Goal: Obtain resource: Download file/media

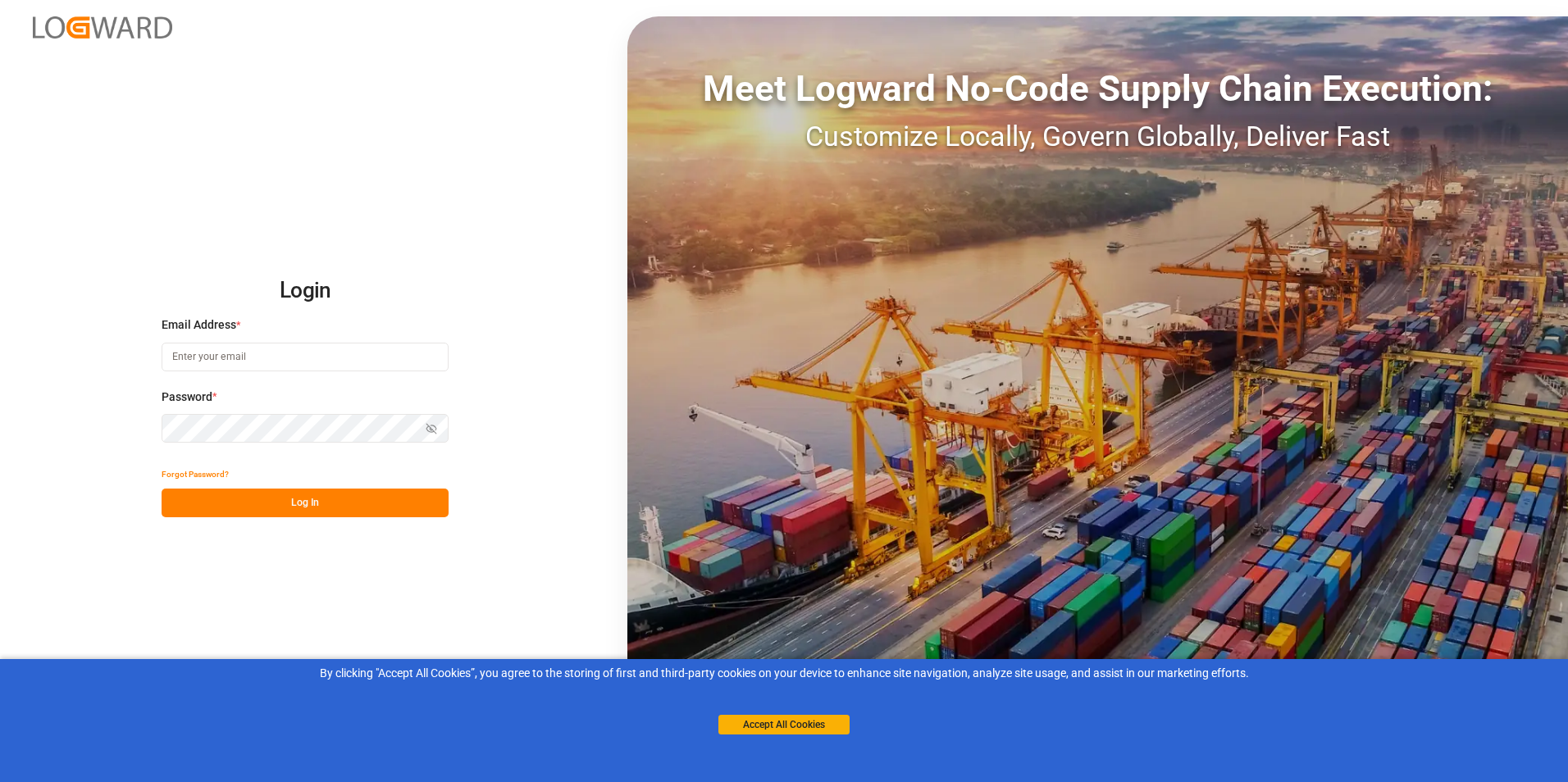
type input "[PERSON_NAME][EMAIL_ADDRESS][DOMAIN_NAME]"
click at [307, 502] on button "Log In" at bounding box center [304, 502] width 287 height 28
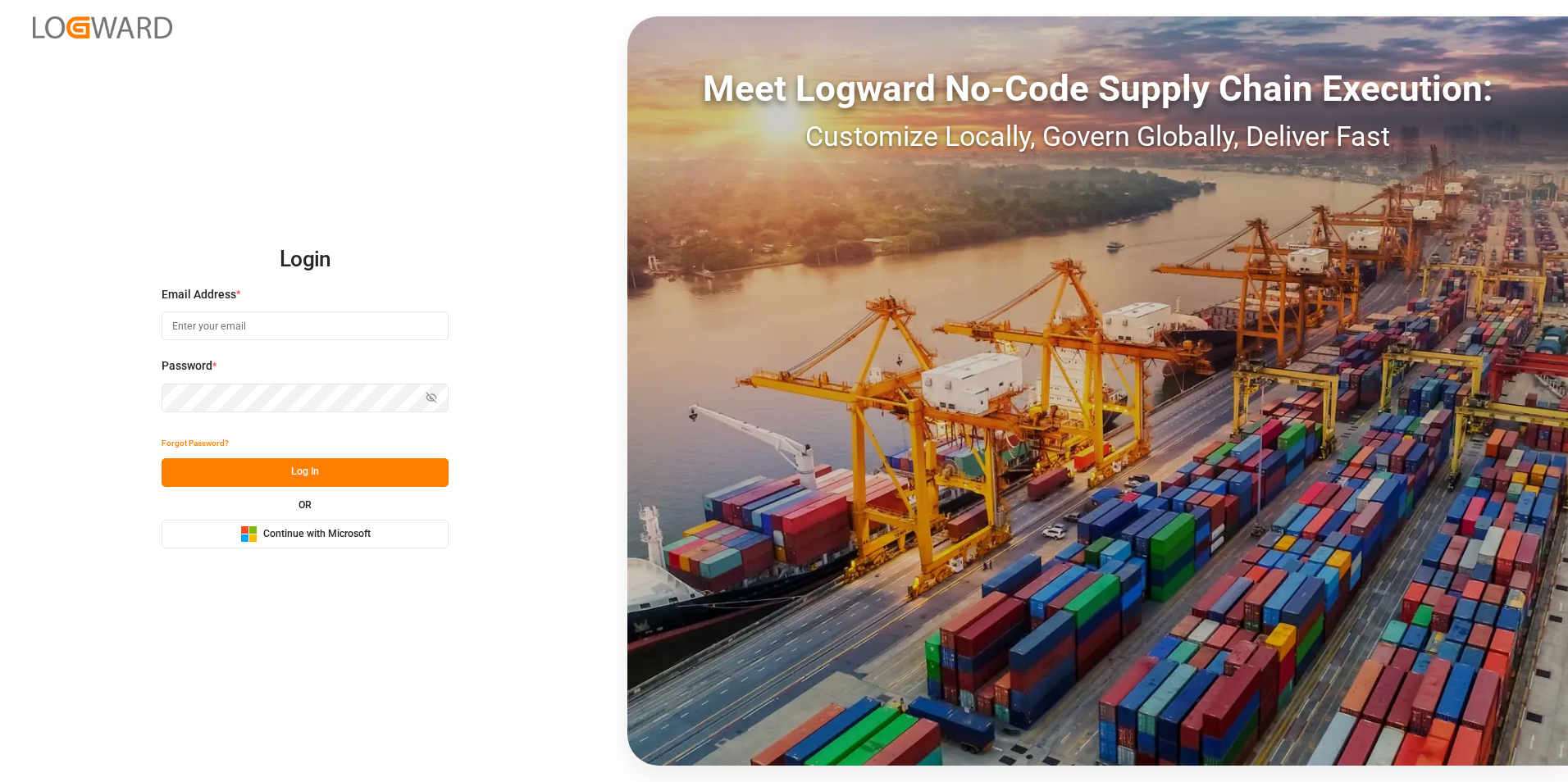
type input "[PERSON_NAME][EMAIL_ADDRESS][DOMAIN_NAME]"
click at [307, 471] on button "Log In" at bounding box center [304, 472] width 287 height 28
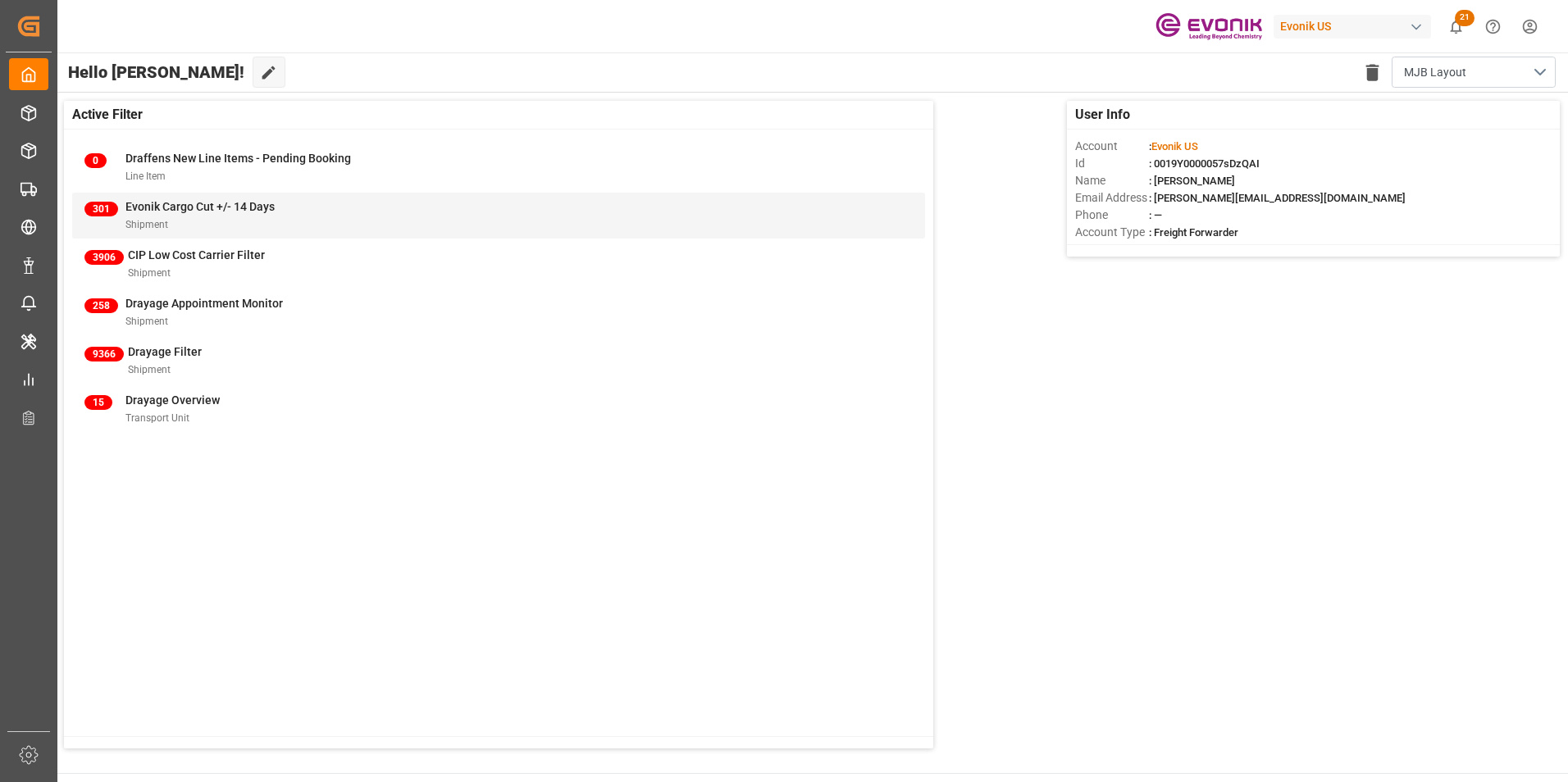
click at [193, 208] on span "Evonik Cargo Cut +/- 14 Days" at bounding box center [200, 207] width 149 height 13
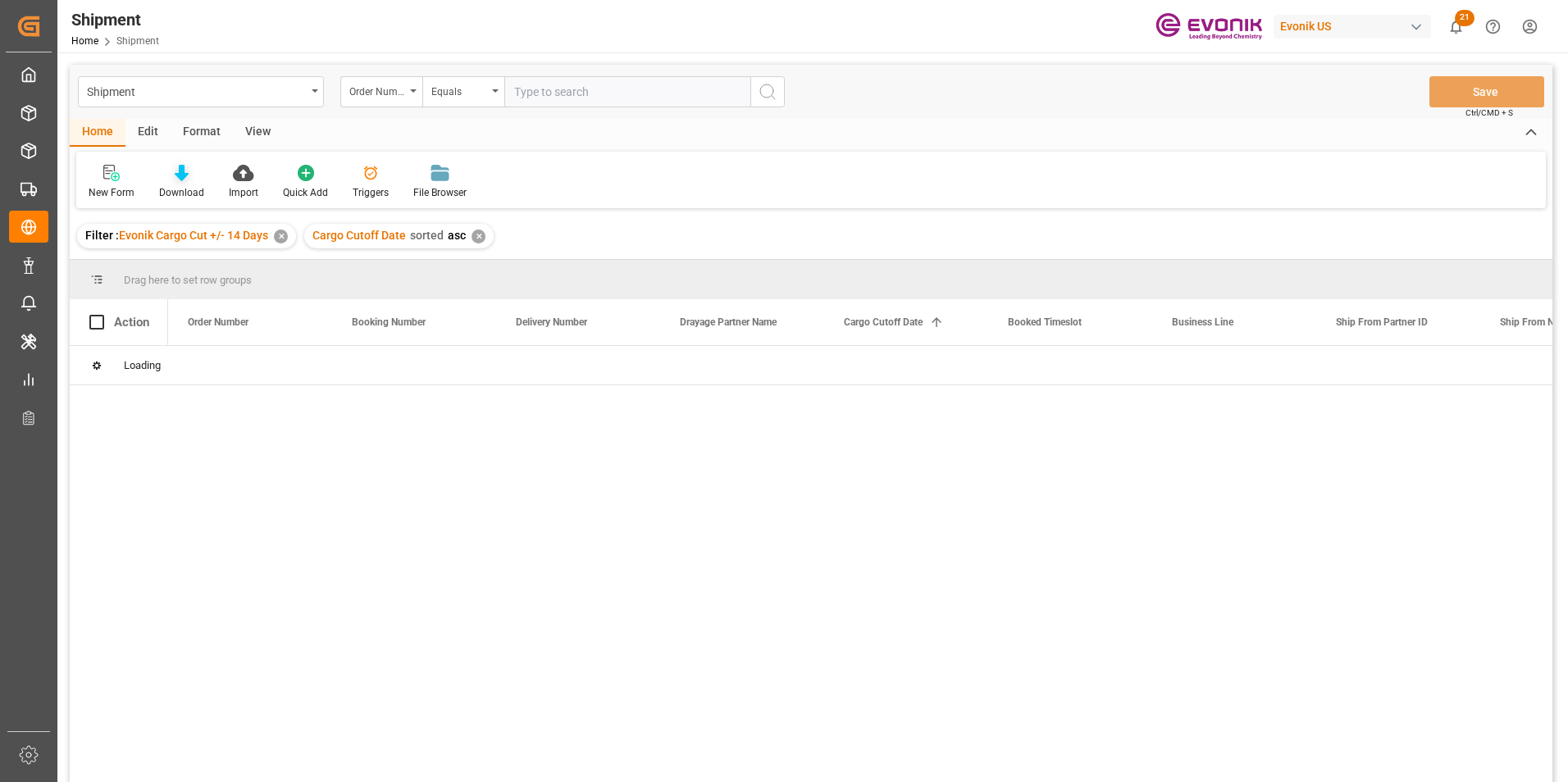
click at [179, 170] on icon at bounding box center [181, 173] width 14 height 16
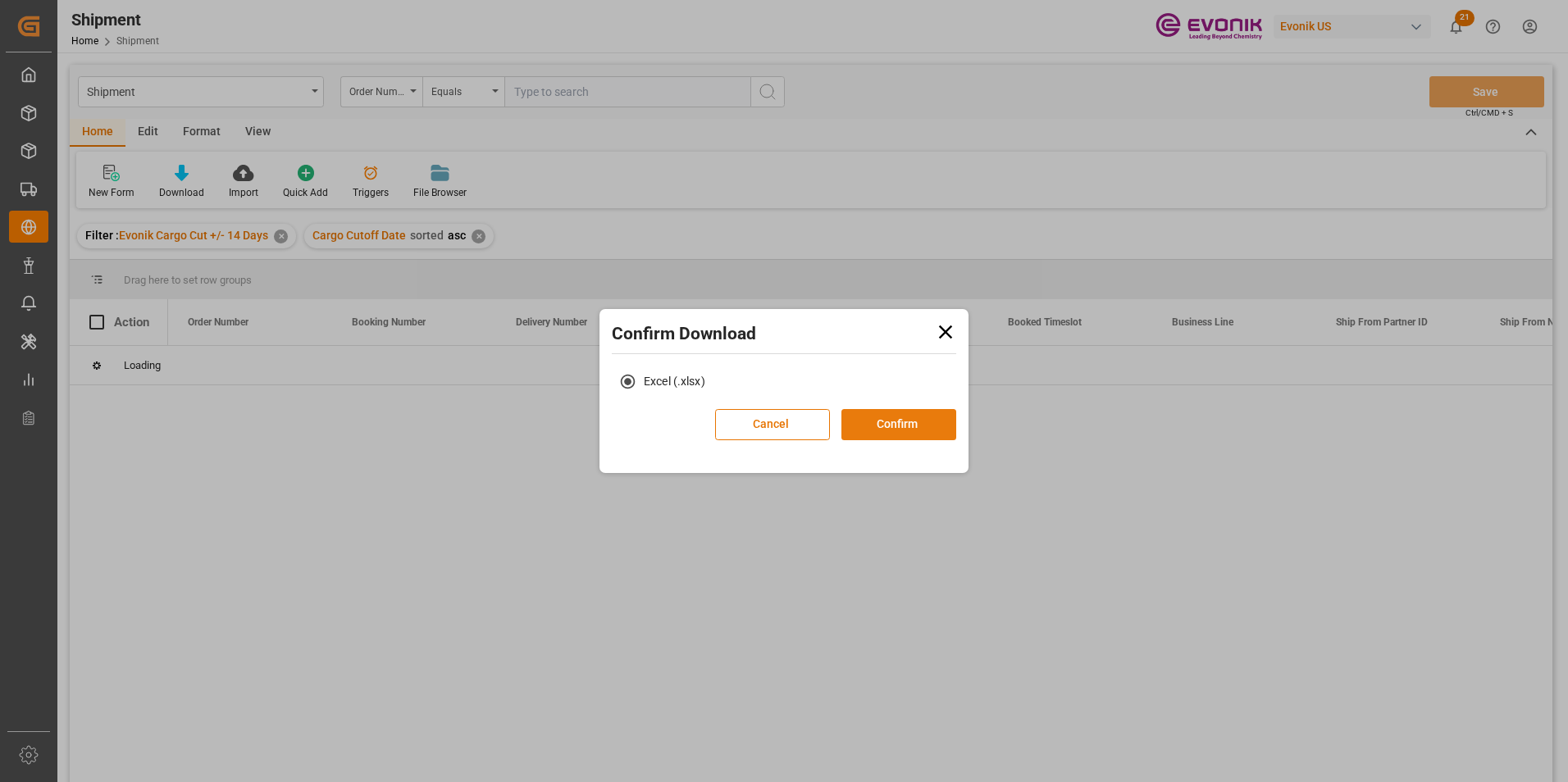
click at [900, 422] on button "Confirm" at bounding box center [898, 425] width 115 height 31
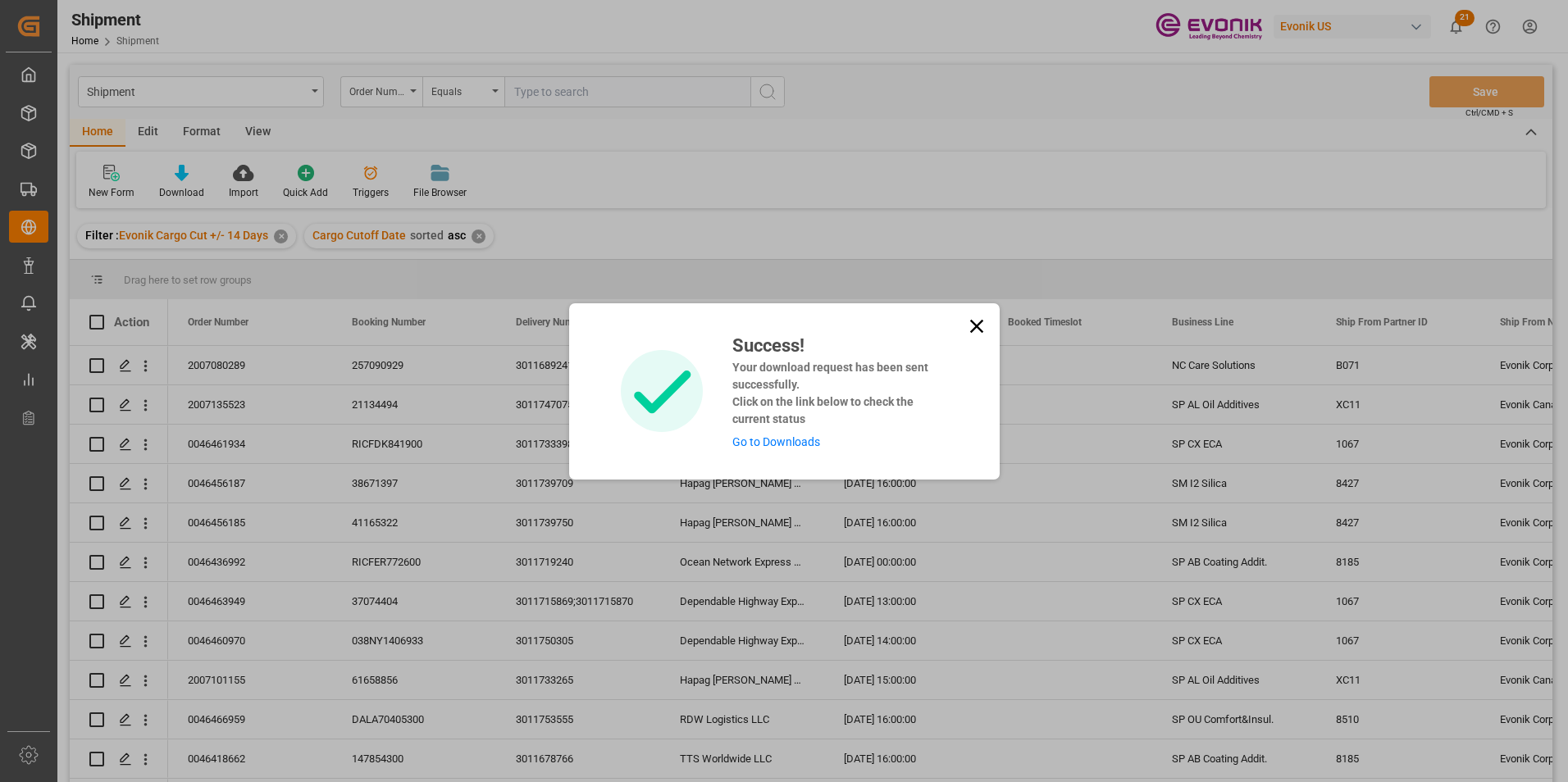
click at [772, 441] on link "Go to Downloads" at bounding box center [776, 442] width 87 height 13
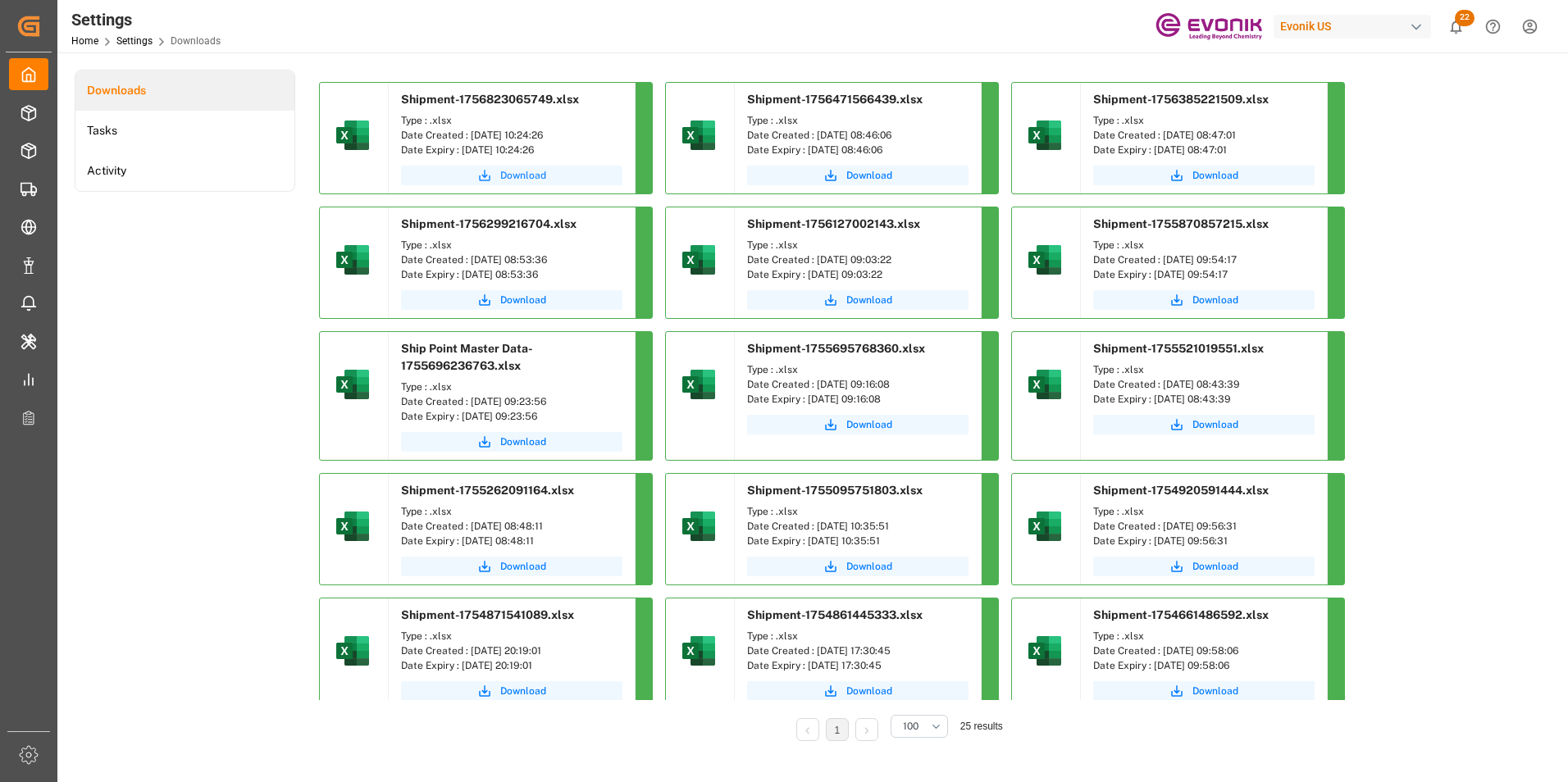
click at [522, 176] on span "Download" at bounding box center [523, 175] width 46 height 15
